Goal: Task Accomplishment & Management: Manage account settings

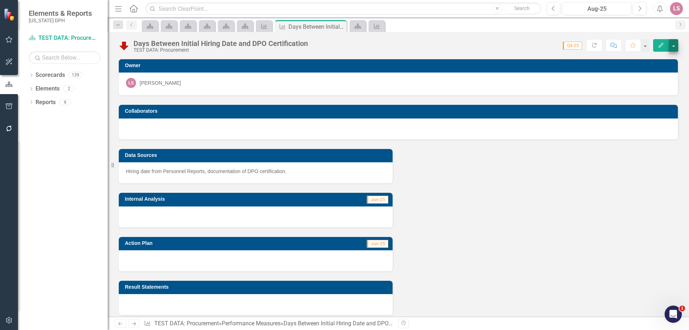
click at [672, 46] on button "button" at bounding box center [673, 45] width 9 height 13
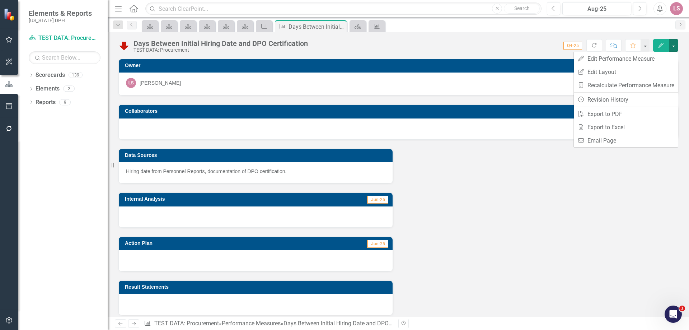
click at [660, 45] on icon "Edit" at bounding box center [661, 45] width 6 height 5
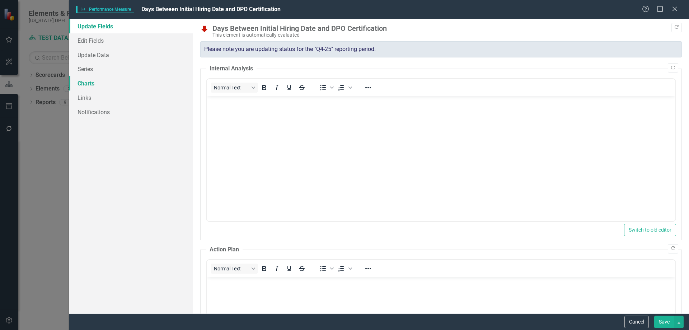
click at [92, 83] on link "Charts" at bounding box center [131, 83] width 124 height 14
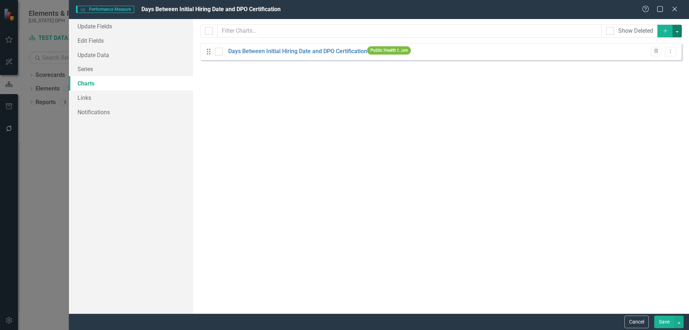
click at [679, 31] on button "button" at bounding box center [677, 31] width 9 height 13
click at [666, 31] on icon "Add" at bounding box center [666, 30] width 6 height 5
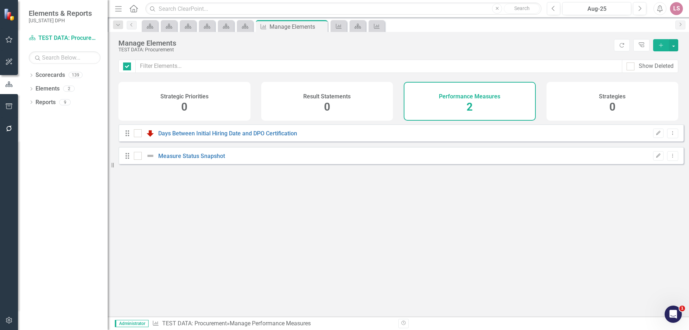
checkbox input "false"
click at [656, 135] on icon "Edit" at bounding box center [658, 133] width 5 height 4
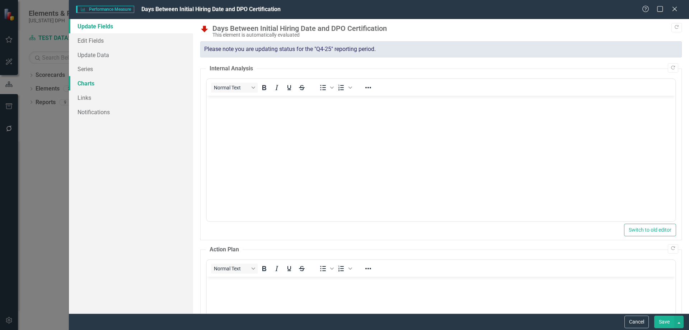
click at [85, 83] on link "Charts" at bounding box center [131, 83] width 124 height 14
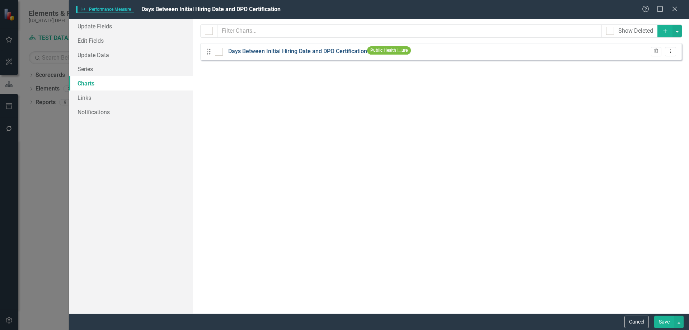
click at [293, 50] on link "Days Between Initial Hiring Date and DPO Certification" at bounding box center [297, 51] width 139 height 8
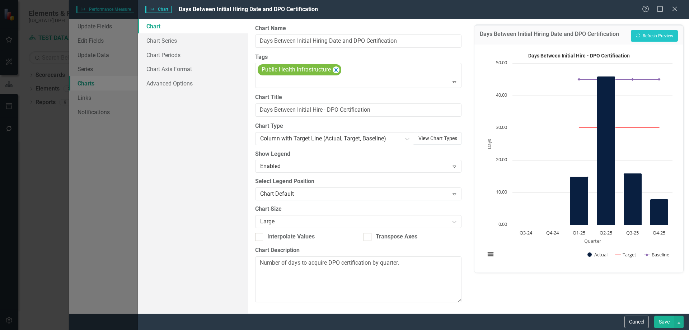
click at [435, 138] on button "View Chart Types" at bounding box center [438, 138] width 48 height 13
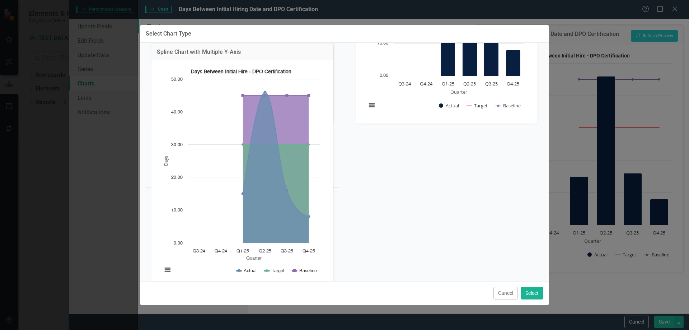
scroll to position [204, 0]
click at [535, 296] on button "Select" at bounding box center [532, 293] width 23 height 13
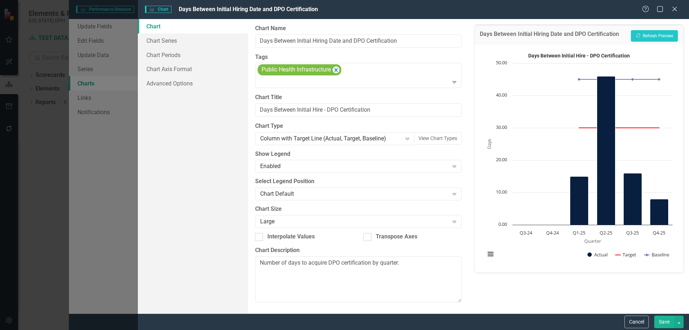
click at [669, 327] on button "Save" at bounding box center [665, 322] width 20 height 13
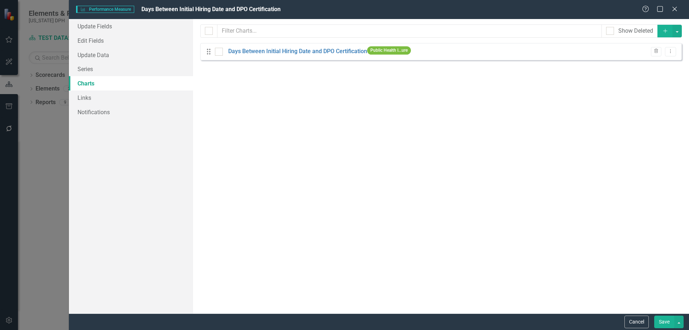
click at [4, 83] on div "Performance Measure Performance Measure Days Between Initial Hiring Date and DP…" at bounding box center [344, 165] width 689 height 330
click at [659, 320] on button "Save" at bounding box center [665, 322] width 20 height 13
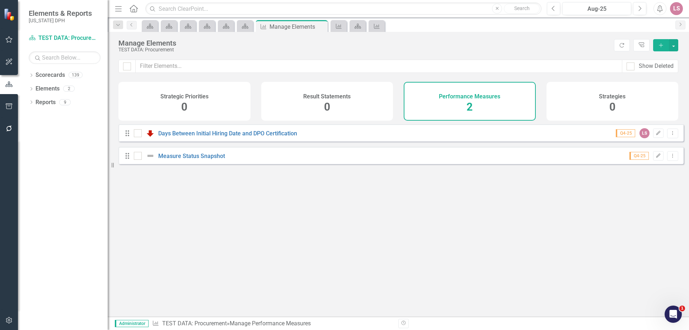
click at [511, 107] on div "Performance Measures 2" at bounding box center [470, 101] width 132 height 39
click at [673, 45] on button "button" at bounding box center [673, 45] width 9 height 12
